Goal: Transaction & Acquisition: Purchase product/service

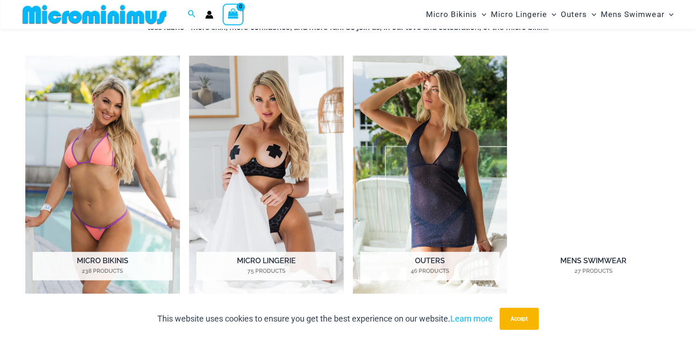
scroll to position [681, 0]
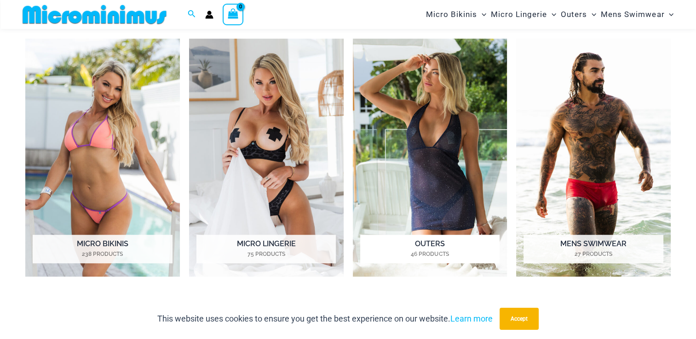
click at [423, 182] on img "Visit product category Outers" at bounding box center [430, 158] width 154 height 238
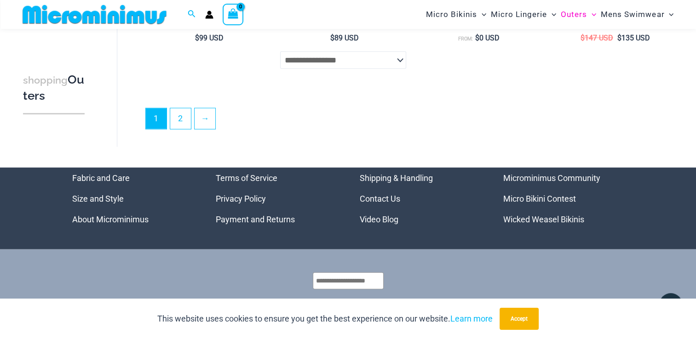
scroll to position [2297, 0]
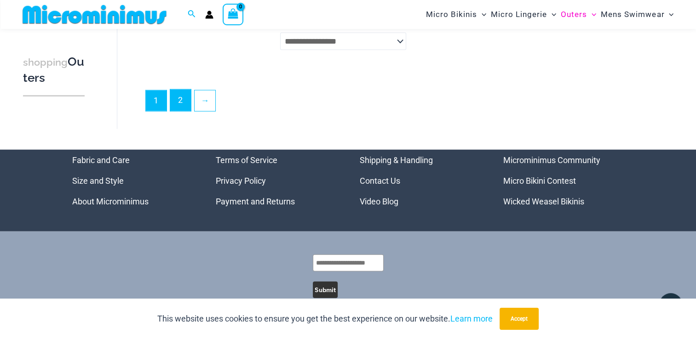
click at [176, 99] on link "2" at bounding box center [180, 101] width 21 height 22
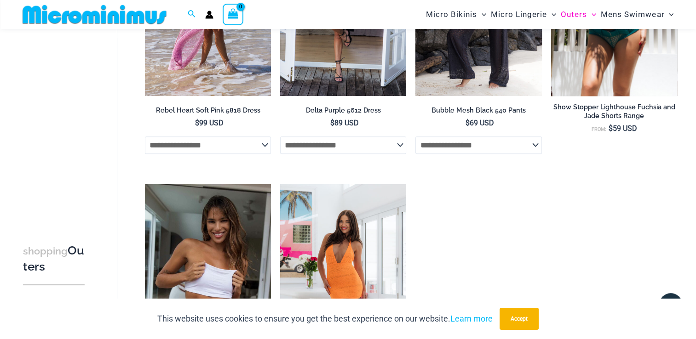
scroll to position [773, 0]
